Goal: Find specific page/section: Find specific page/section

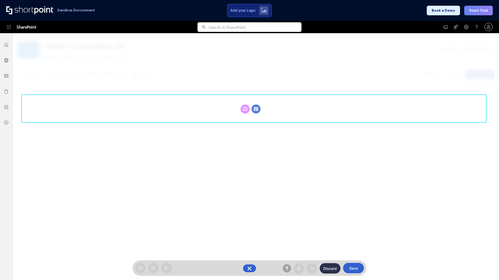
click at [256, 105] on circle at bounding box center [255, 109] width 9 height 9
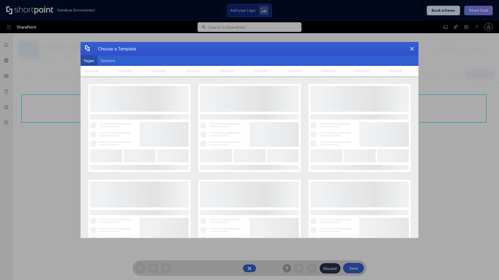
scroll to position [71, 0]
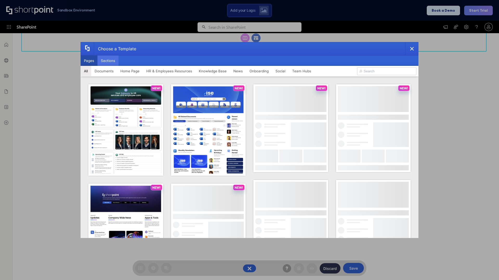
click at [108, 61] on button "Sections" at bounding box center [107, 61] width 21 height 10
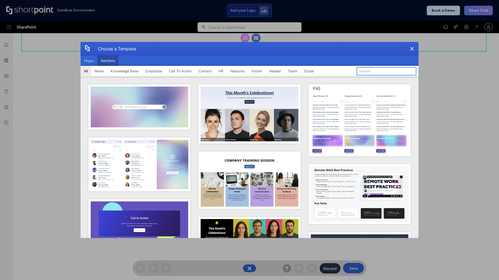
type input "Teams Advanced"
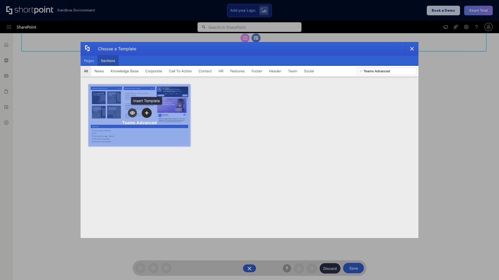
click at [146, 113] on icon "template selector" at bounding box center [147, 113] width 4 height 4
